Goal: Task Accomplishment & Management: Use online tool/utility

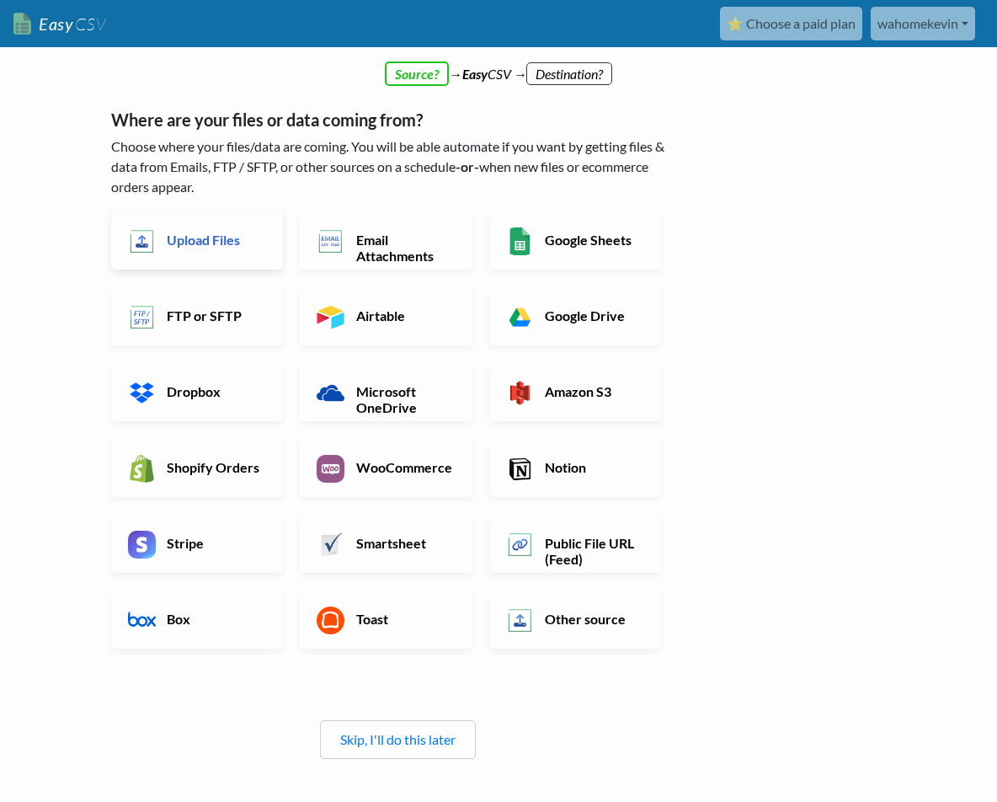
click at [190, 232] on h6 "Upload Files" at bounding box center [215, 240] width 104 height 16
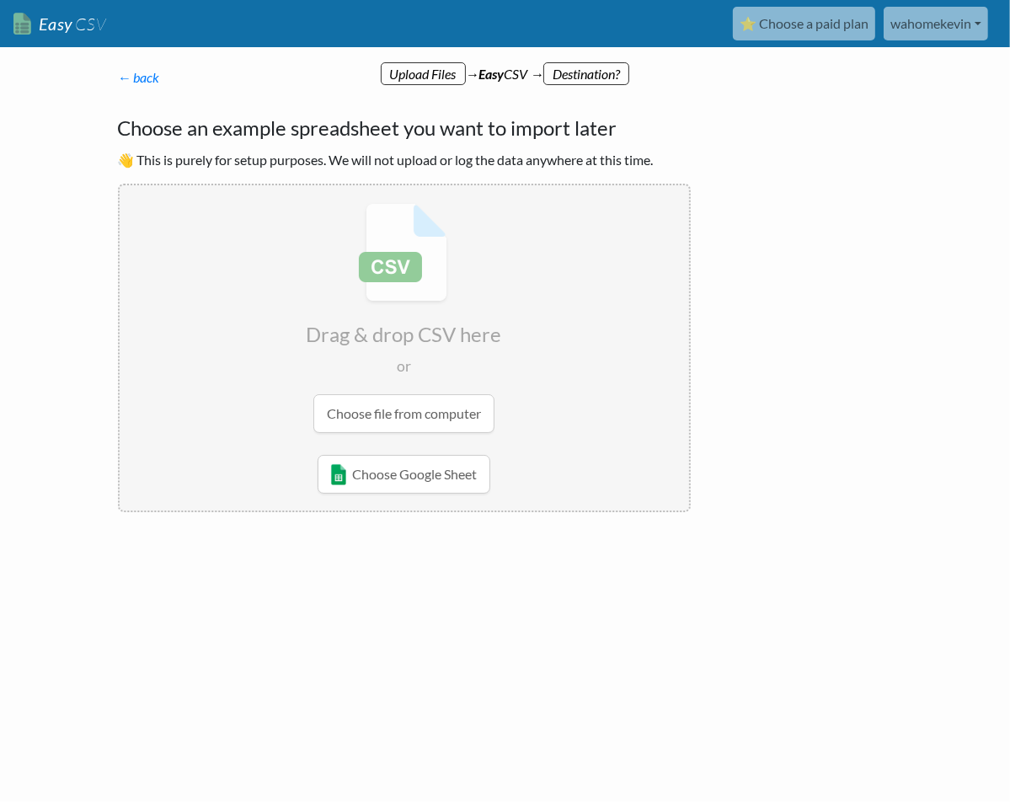
click at [386, 408] on input "file" at bounding box center [404, 317] width 569 height 265
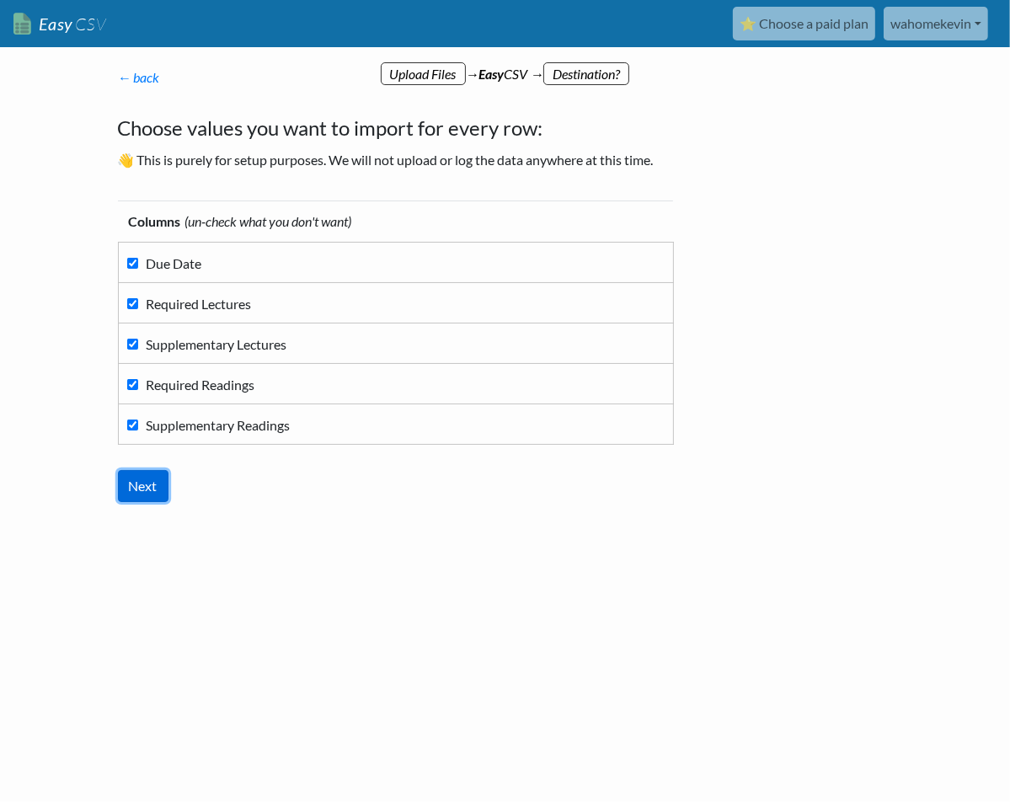
click at [153, 484] on input "Next" at bounding box center [143, 486] width 51 height 32
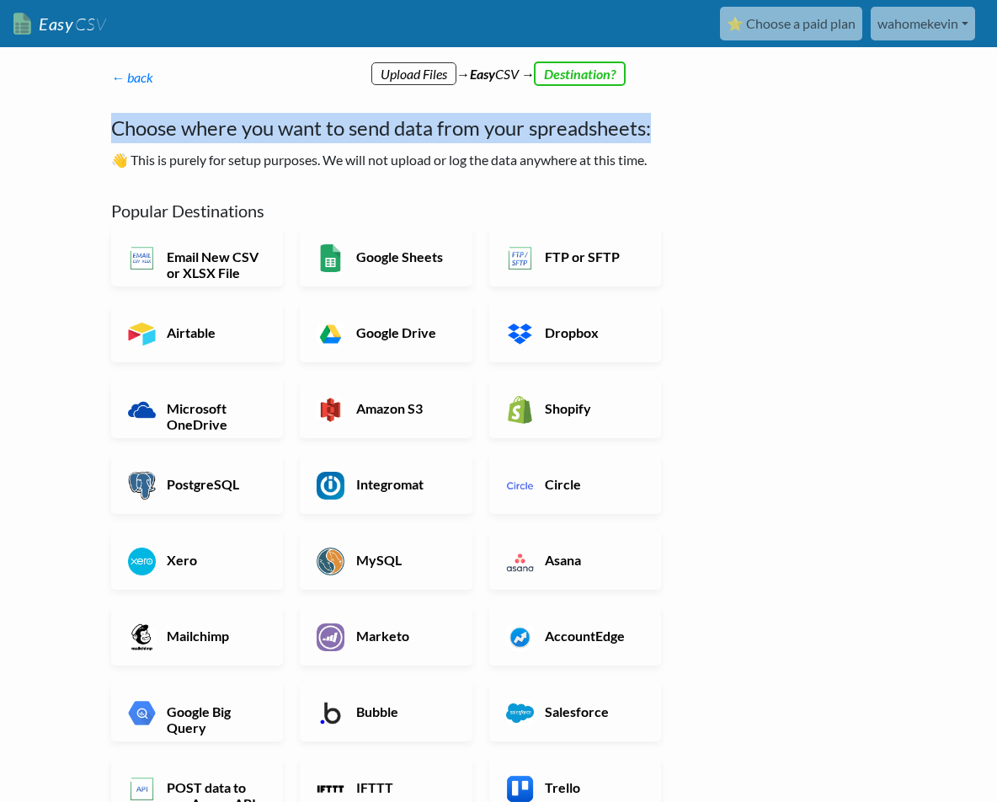
drag, startPoint x: 116, startPoint y: 133, endPoint x: 708, endPoint y: 129, distance: 592.1
click at [708, 129] on div "← back Thanks for signing up! Set up your Import Flow and Upload Page in 1 minu…" at bounding box center [498, 614] width 809 height 1061
copy h4 "Choose where you want to send data from your spreadsheets:"
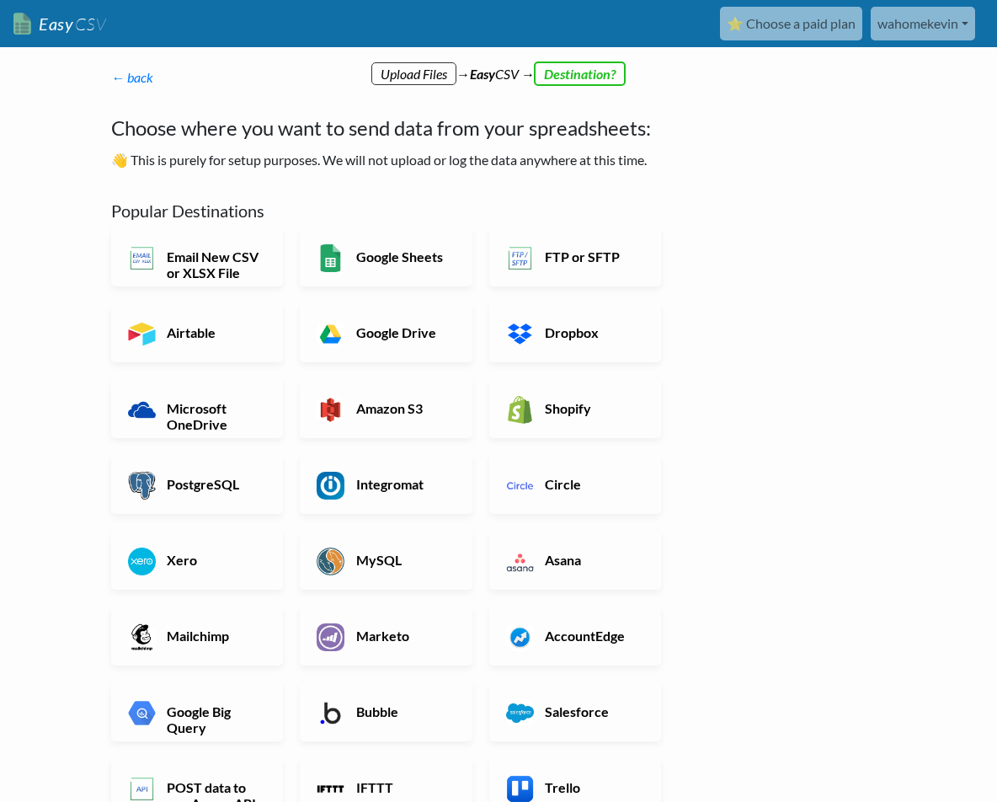
click at [190, 166] on p "👋 This is purely for setup purposes. We will not upload or log the data anywher…" at bounding box center [397, 160] width 573 height 20
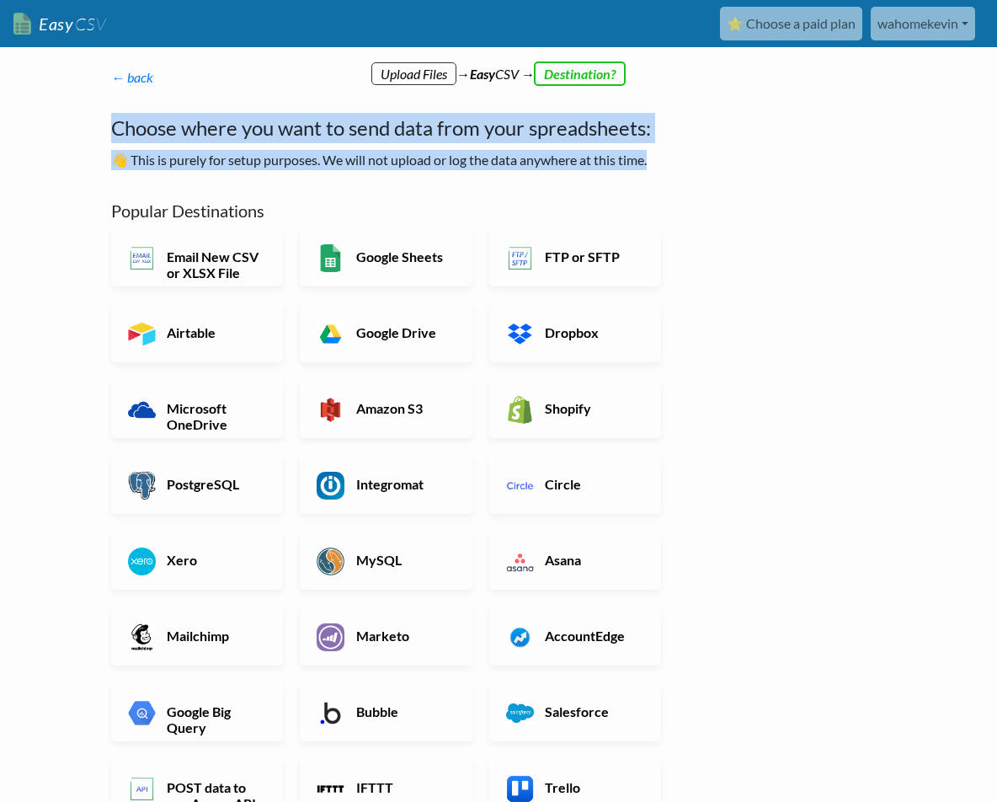
drag, startPoint x: 686, startPoint y: 166, endPoint x: 92, endPoint y: 141, distance: 595.2
click at [92, 141] on body "Easy CSV ⭐ Choose a paid plan wahomekevin Wahomekevin All Flows All CSV Generat…" at bounding box center [498, 573] width 997 height 1146
copy div "Choose where you want to send data from your spreadsheets: 👋 This is purely for…"
click at [397, 264] on h6 "Google Sheets" at bounding box center [404, 256] width 104 height 16
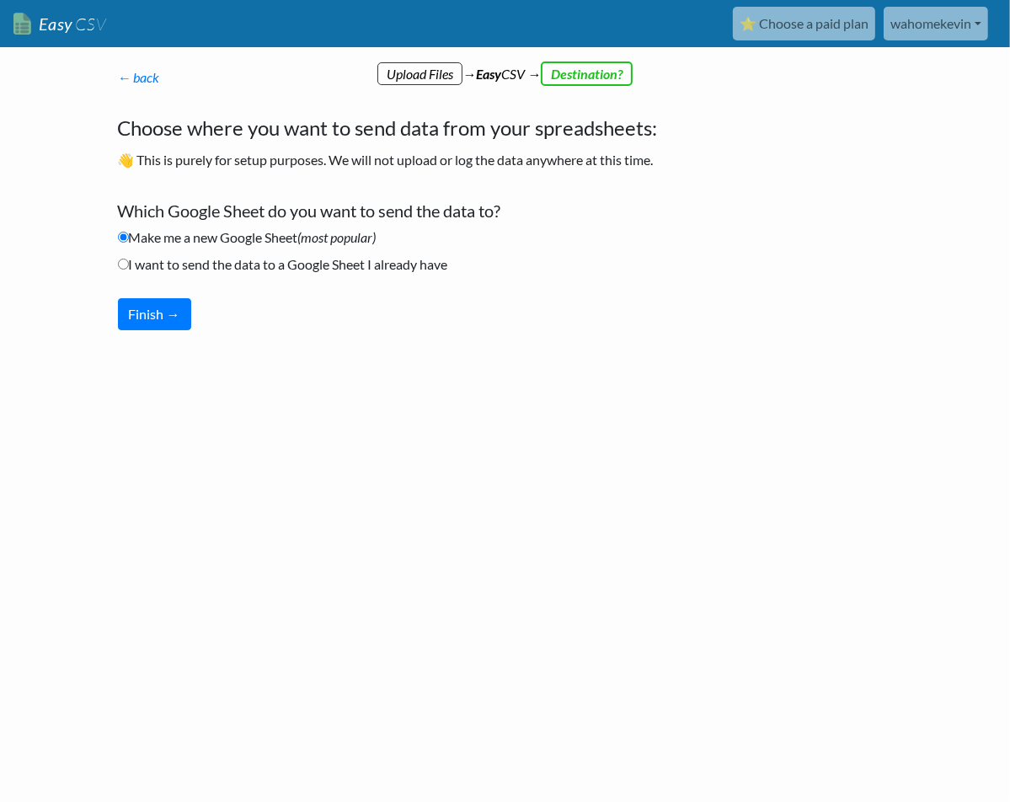
click at [551, 260] on li "I want to send the data to a Google Sheet I already have" at bounding box center [404, 267] width 573 height 27
click at [154, 314] on button "Finish →" at bounding box center [154, 314] width 73 height 32
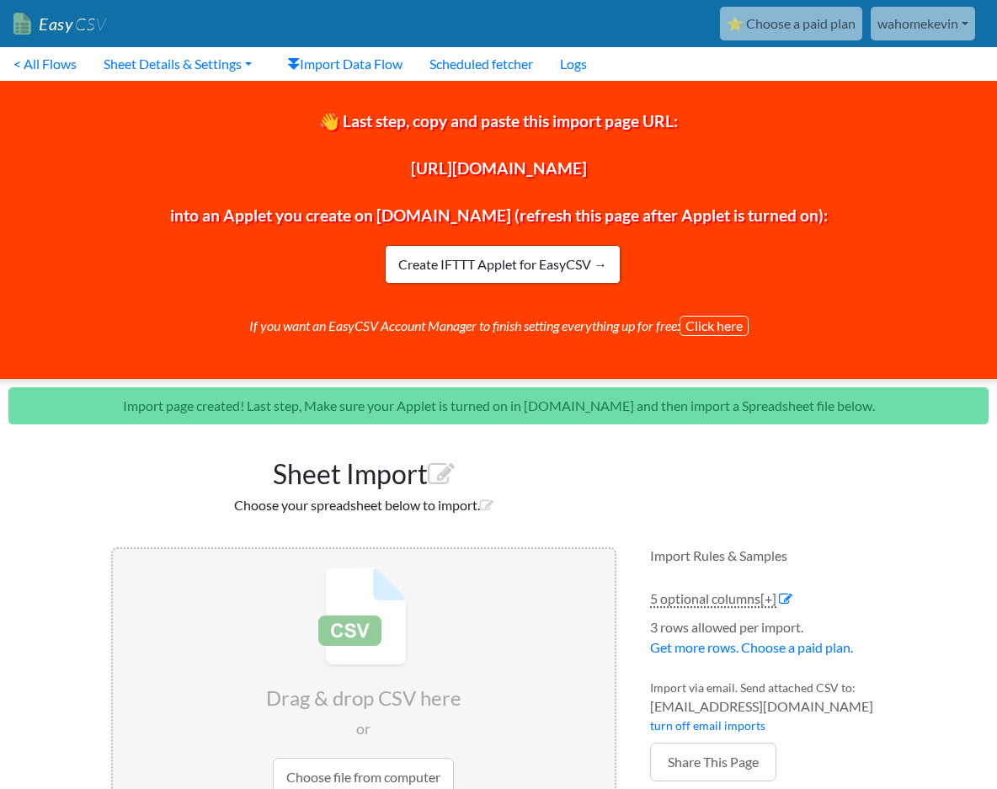
scroll to position [119, 0]
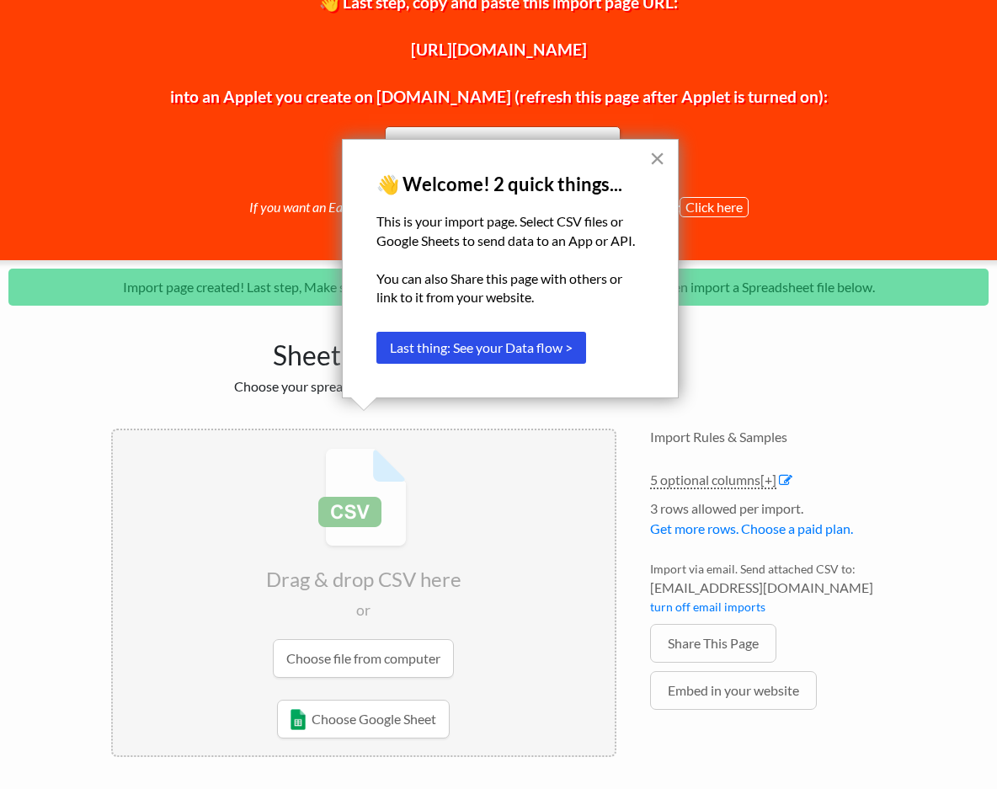
click at [657, 163] on button "×" at bounding box center [657, 158] width 16 height 27
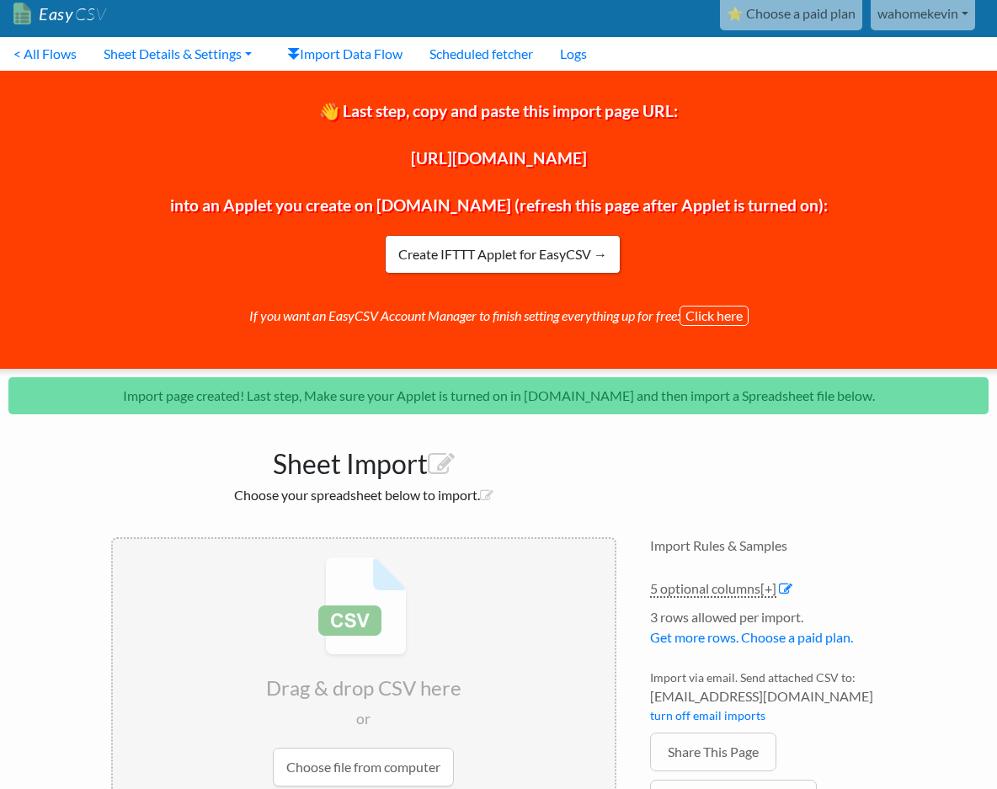
scroll to position [0, 0]
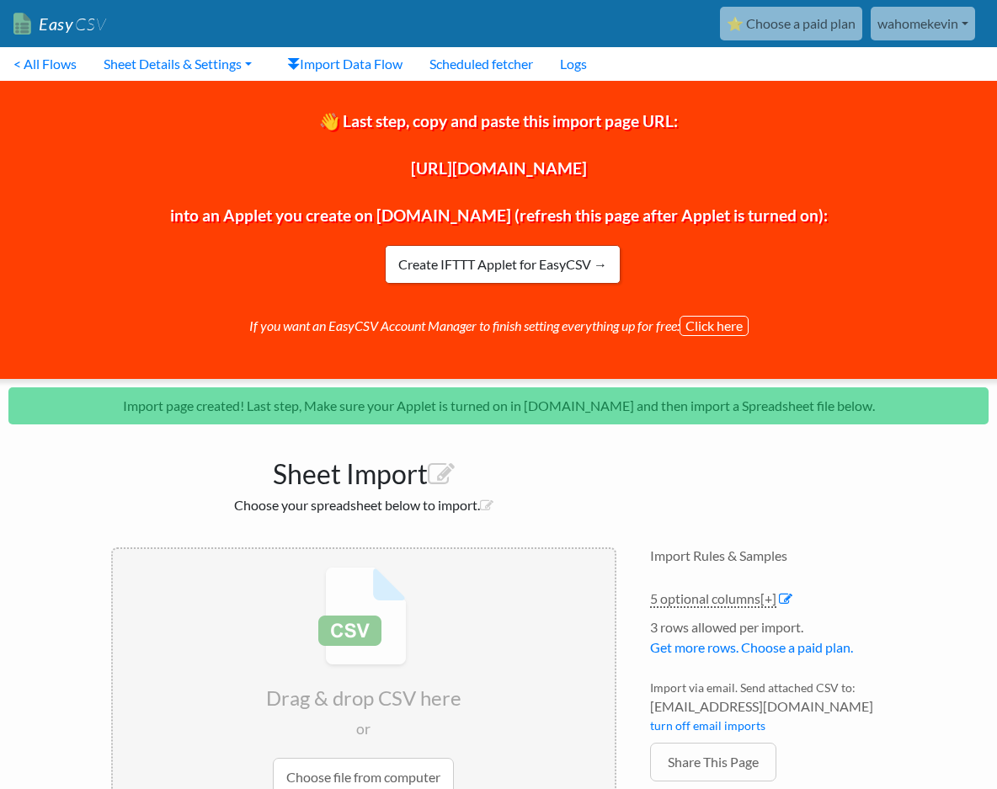
drag, startPoint x: 228, startPoint y: 170, endPoint x: 771, endPoint y: 176, distance: 542.5
click at [771, 176] on span "👋 Last step, copy and paste this import page URL: https://www.easycsv.io/494860…" at bounding box center [499, 168] width 658 height 114
copy span "https://www.easycsv.io/494860/3a46ae72-dab7-47ca-b4d5-69c2b5a86e3f"
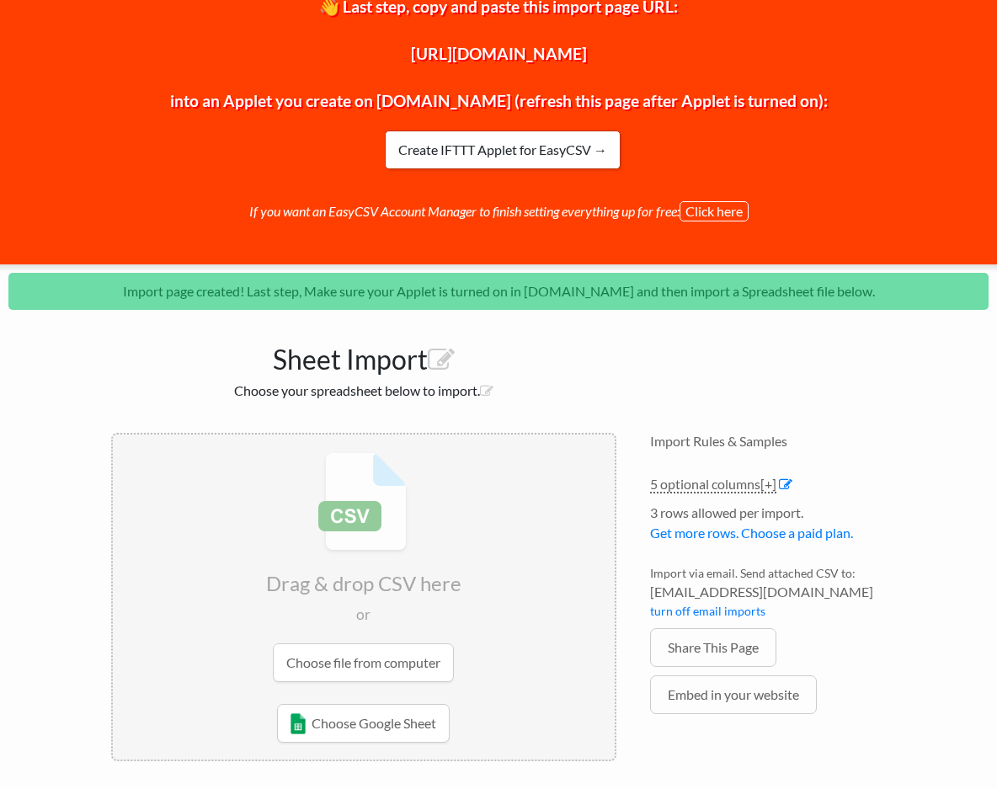
scroll to position [119, 0]
